Goal: Task Accomplishment & Management: Use online tool/utility

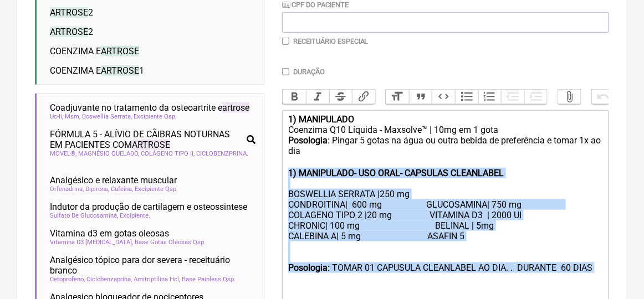
scroll to position [332, 0]
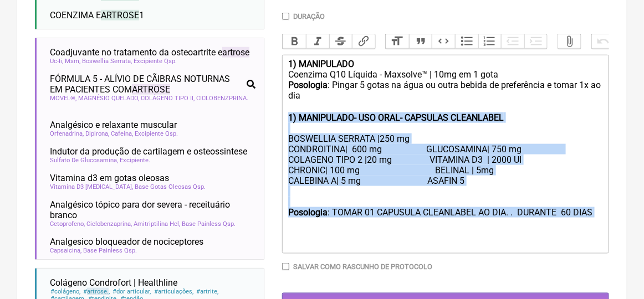
click at [547, 235] on div "Posologia : TOMAR 01 CAPUSULA CLEANLABEL AO DIA. . DURANTE 60 DIAS" at bounding box center [445, 228] width 315 height 42
drag, startPoint x: 286, startPoint y: 126, endPoint x: 378, endPoint y: 258, distance: 161.0
click at [378, 254] on trix-editor "1) MANIPULADO Coenzima Q10 Líquida - Maxsolve™ | 10mg em 1 gota Posologia : Pin…" at bounding box center [445, 154] width 327 height 199
type trix-editor "<lor><ipsumd>2) SITAMETCON</adipis></eli><sed>Doeiusmo T45 Incidid - Utlabore™ …"
copy trix-editor "1) MANIPULADO- USO ORAL- CAPSULAS CLEANLABEL BOSWELLIA SERRATA |250 mg CONDROIT…"
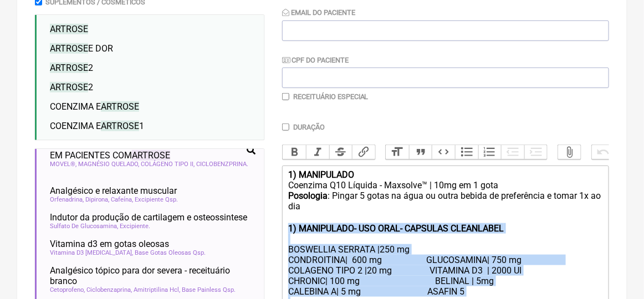
scroll to position [111, 0]
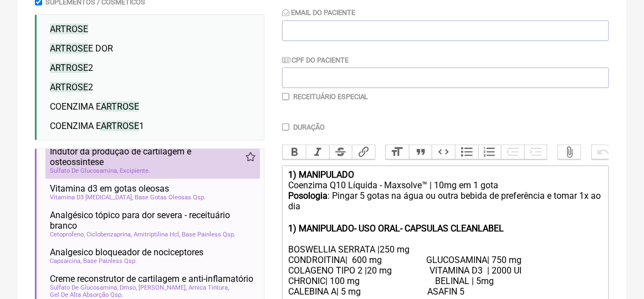
click at [99, 167] on span "Indutor da produção de cartilagem e osteossintese" at bounding box center [148, 156] width 196 height 21
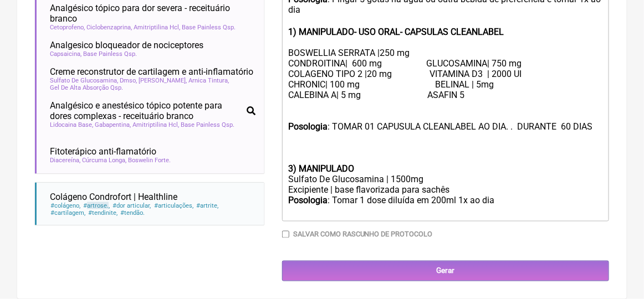
scroll to position [374, 0]
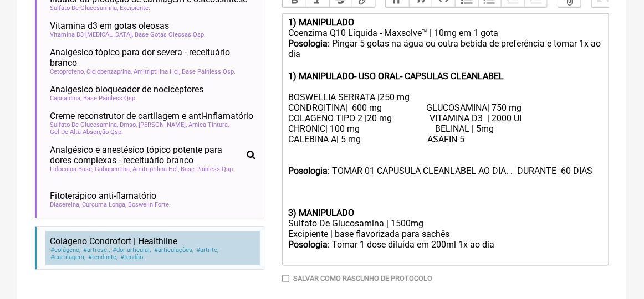
click at [115, 245] on span "Colágeno Condrofort | Healthline" at bounding box center [113, 241] width 127 height 11
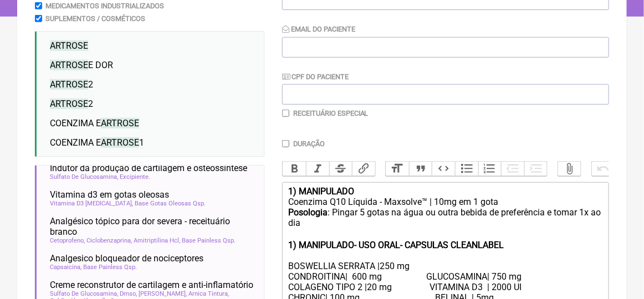
scroll to position [39, 0]
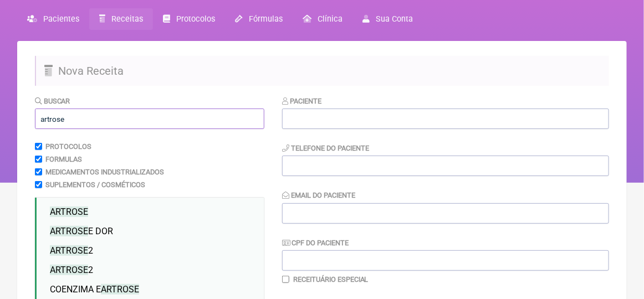
click at [68, 119] on input "artrose" at bounding box center [149, 119] width 229 height 20
type input "a"
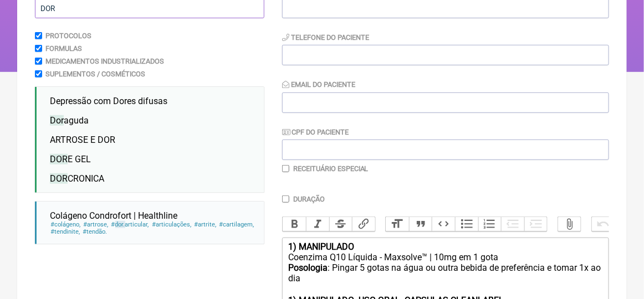
scroll to position [94, 0]
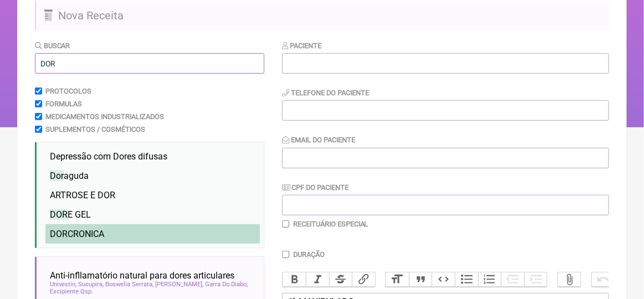
type input "DOR"
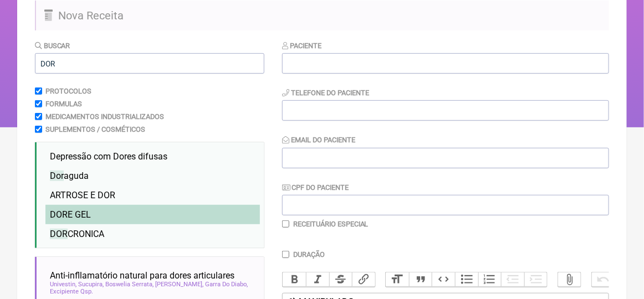
drag, startPoint x: 88, startPoint y: 234, endPoint x: 147, endPoint y: 216, distance: 61.9
click at [95, 229] on li "DOR CRONICA" at bounding box center [152, 233] width 214 height 19
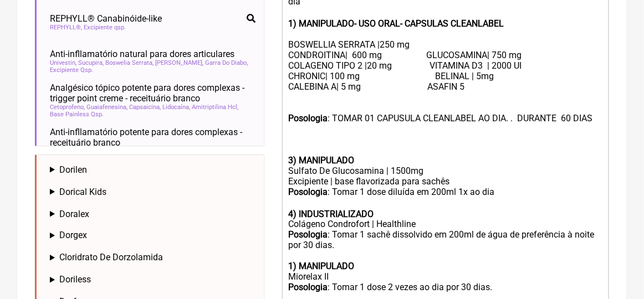
scroll to position [260, 0]
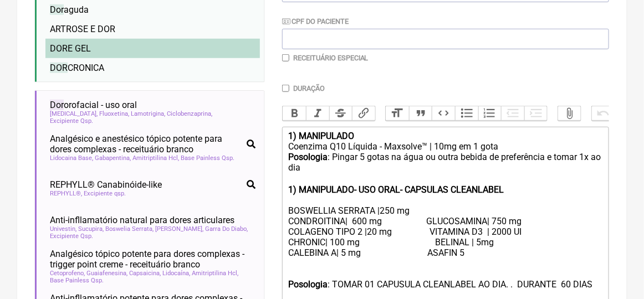
click at [101, 52] on li "DOR E GEL" at bounding box center [152, 48] width 214 height 19
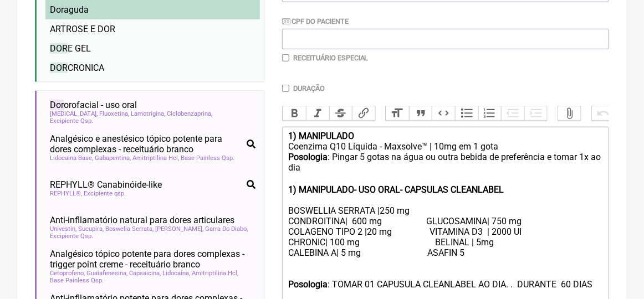
click at [94, 18] on li "Dor aguda" at bounding box center [152, 9] width 214 height 19
click at [91, 12] on li "Dor aguda" at bounding box center [152, 9] width 214 height 19
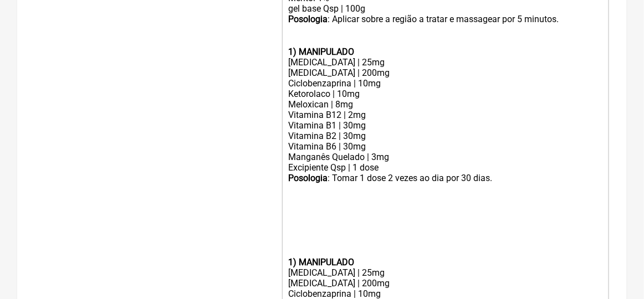
scroll to position [835, 0]
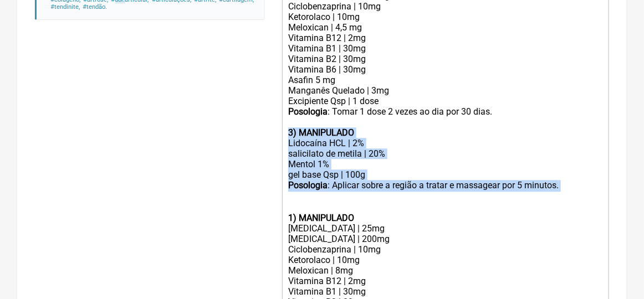
drag, startPoint x: 286, startPoint y: 155, endPoint x: 327, endPoint y: 225, distance: 81.9
click at [327, 225] on trix-editor "1) MANIPULADO Coenzima Q10 Líquida - Maxsolve™ | 10mg em 1 gota Posologia : Pin…" at bounding box center [445, 95] width 327 height 1086
type trix-editor "<lor><ipsumd>2) SITAMETCON</adipis></eli><sed>Doeiusmo T45 Incidid - Utlabore™ …"
copy trix-editor "3) MANIPULADO Lidocaína HCL | 2% salicilato de metila | 20% Mentol 1% gel base …"
